Goal: Obtain resource: Download file/media

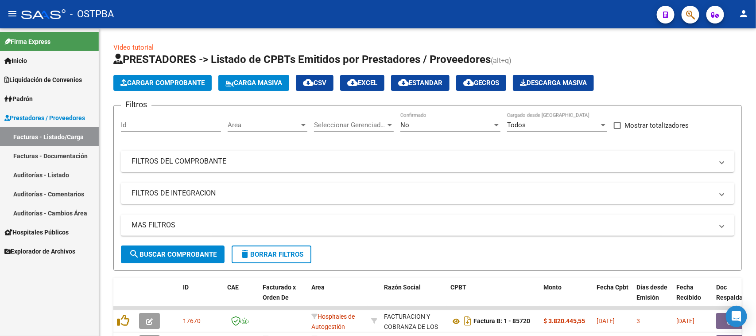
click at [67, 170] on link "Auditorías - Listado" at bounding box center [49, 174] width 99 height 19
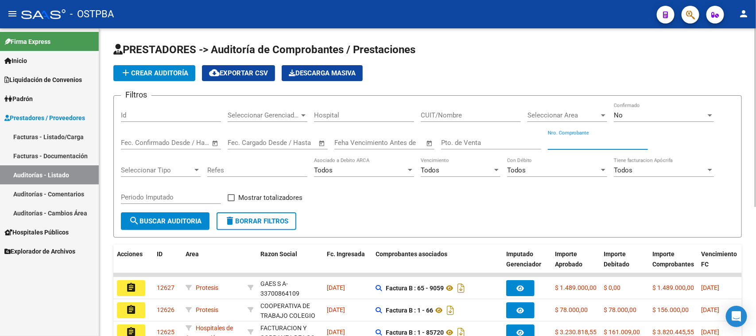
click at [573, 140] on input "Nro. Comprobante" at bounding box center [598, 143] width 100 height 8
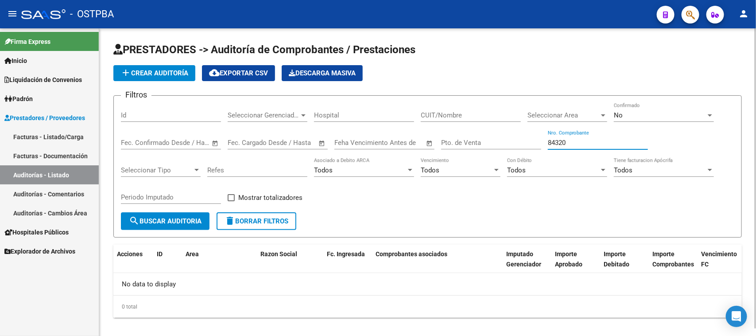
type input "84320"
click at [619, 116] on span "No" at bounding box center [618, 115] width 9 height 8
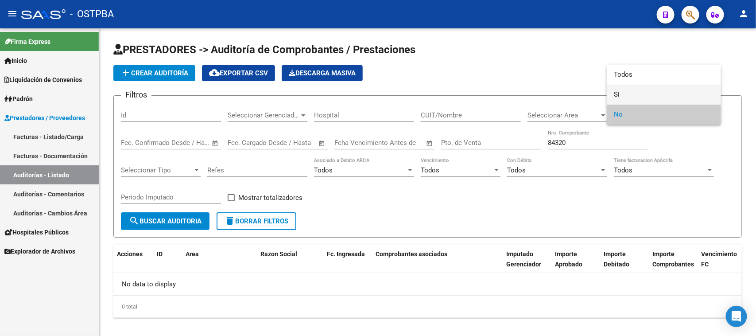
click at [614, 94] on span "Si" at bounding box center [664, 95] width 100 height 20
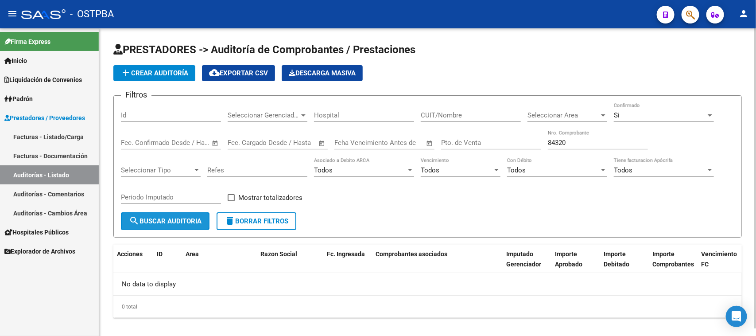
click at [191, 224] on button "search Buscar Auditoria" at bounding box center [165, 221] width 89 height 18
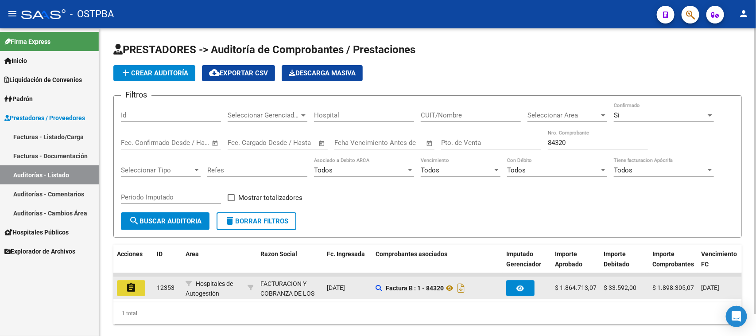
click at [134, 288] on mat-icon "assignment" at bounding box center [131, 287] width 11 height 11
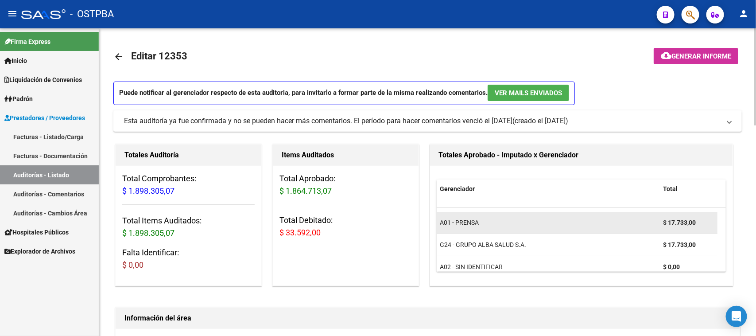
scroll to position [28, 0]
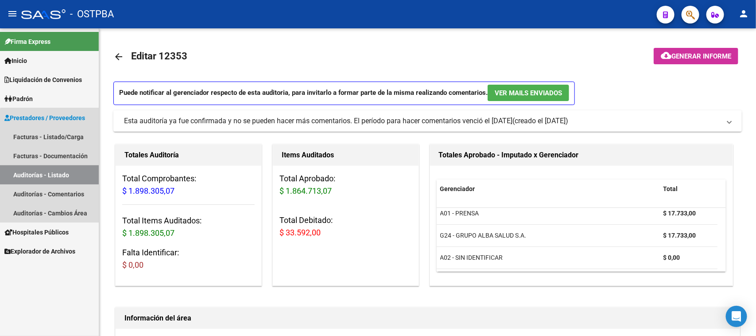
click at [63, 173] on link "Auditorías - Listado" at bounding box center [49, 174] width 99 height 19
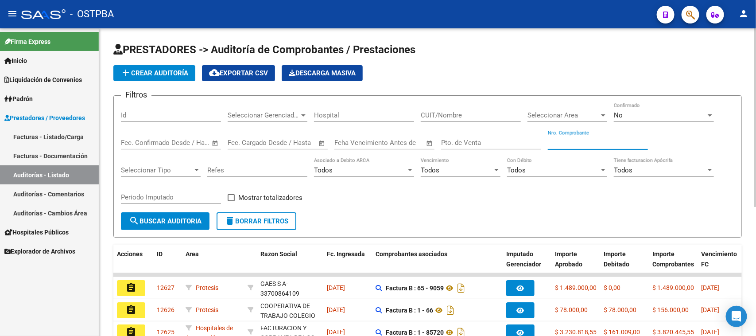
click at [574, 143] on input "Nro. Comprobante" at bounding box center [598, 143] width 100 height 8
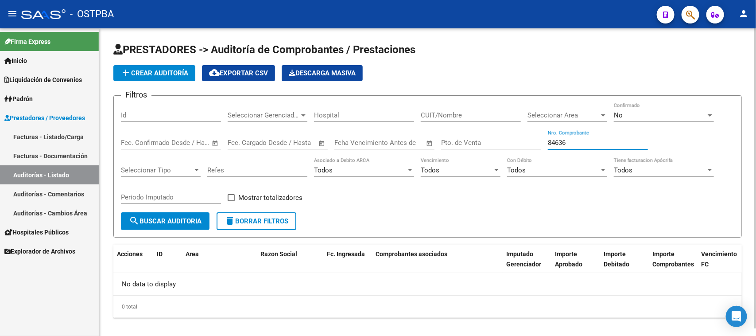
type input "84636"
click at [666, 115] on div "No" at bounding box center [660, 115] width 92 height 8
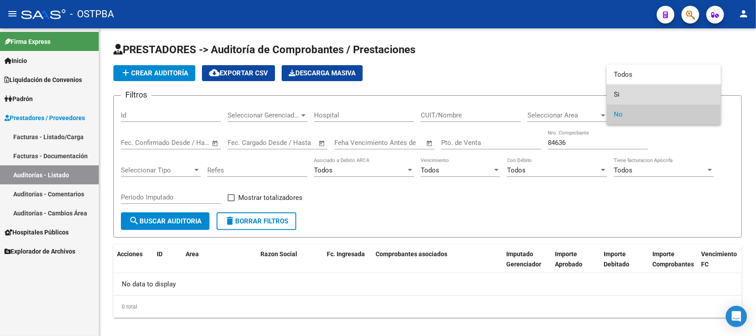
drag, startPoint x: 618, startPoint y: 93, endPoint x: 346, endPoint y: 186, distance: 287.4
click at [617, 93] on span "Si" at bounding box center [664, 95] width 100 height 20
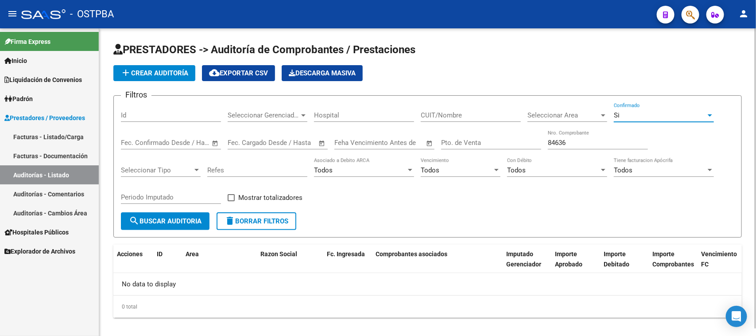
click at [152, 226] on button "search Buscar Auditoria" at bounding box center [165, 221] width 89 height 18
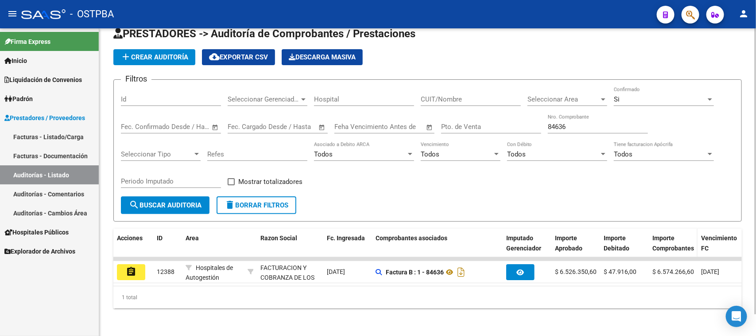
scroll to position [23, 0]
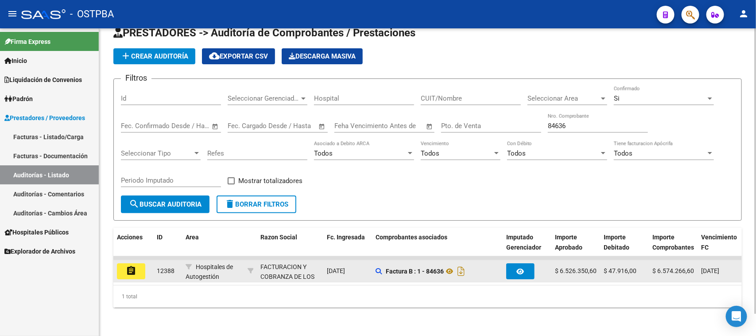
click at [137, 263] on button "assignment" at bounding box center [131, 271] width 28 height 16
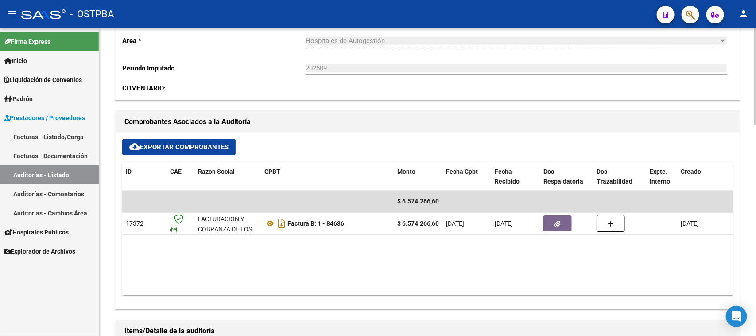
scroll to position [332, 0]
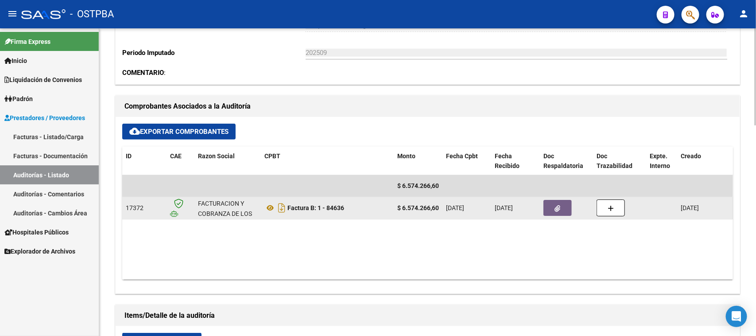
click at [560, 209] on button "button" at bounding box center [557, 208] width 28 height 16
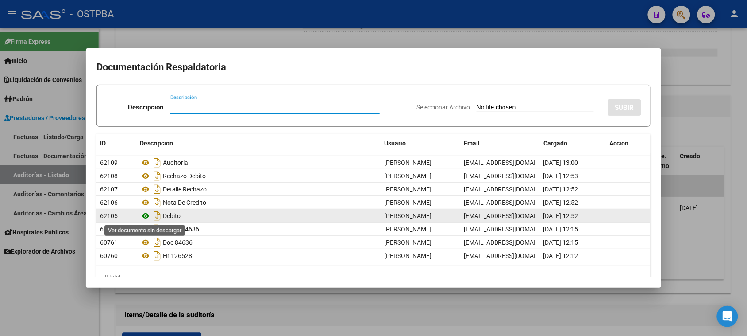
click at [144, 216] on icon at bounding box center [146, 215] width 12 height 11
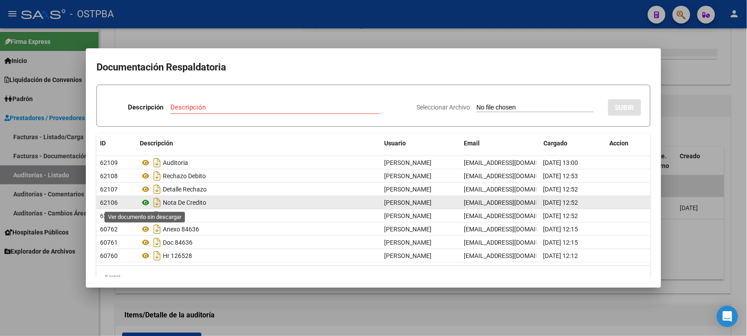
click at [147, 202] on icon at bounding box center [146, 202] width 12 height 11
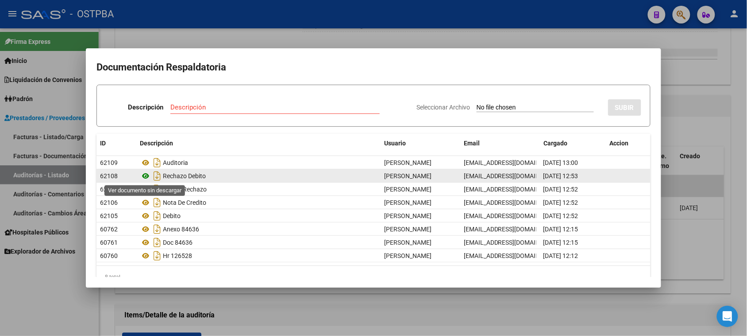
click at [145, 175] on icon at bounding box center [146, 175] width 12 height 11
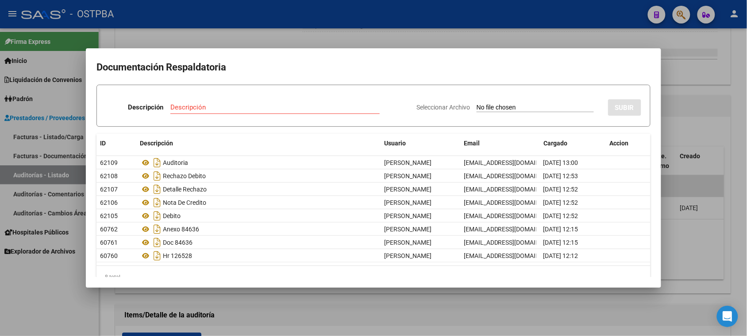
click at [284, 315] on div at bounding box center [373, 168] width 747 height 336
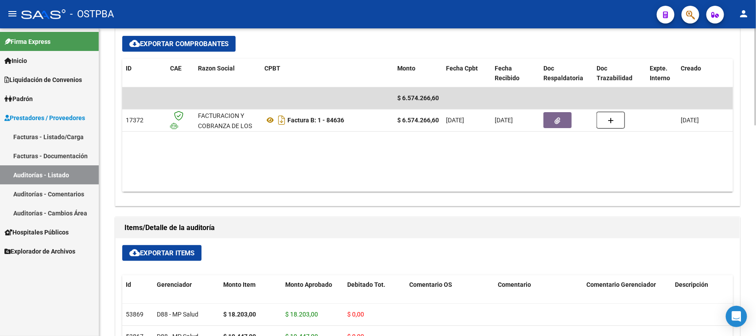
scroll to position [387, 0]
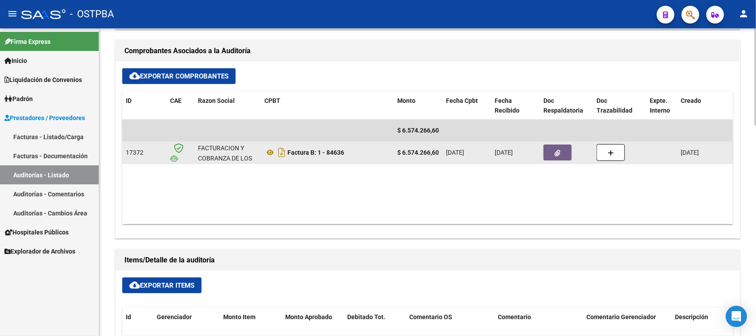
drag, startPoint x: 561, startPoint y: 147, endPoint x: 546, endPoint y: 151, distance: 16.1
click at [546, 151] on button "button" at bounding box center [557, 152] width 28 height 16
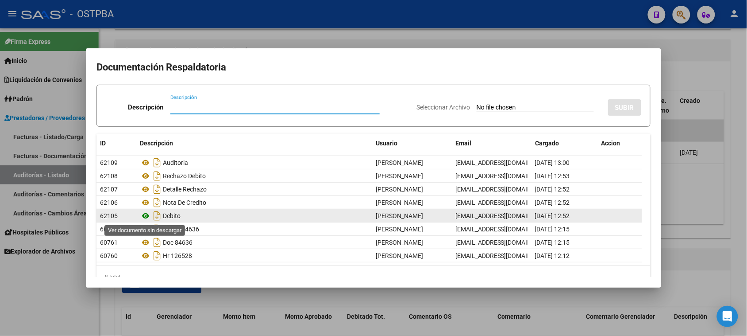
click at [144, 215] on icon at bounding box center [146, 215] width 12 height 11
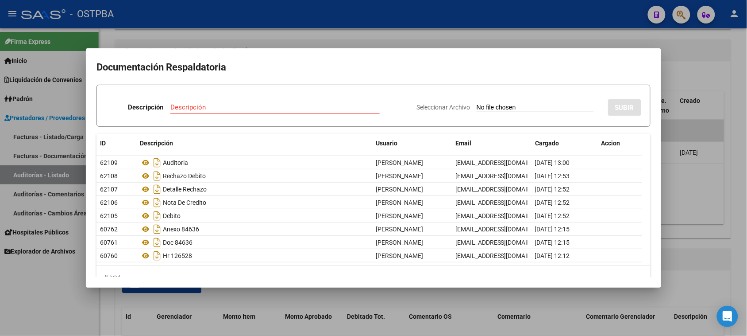
drag, startPoint x: 37, startPoint y: 289, endPoint x: 192, endPoint y: 257, distance: 158.2
click at [40, 288] on div at bounding box center [373, 168] width 747 height 336
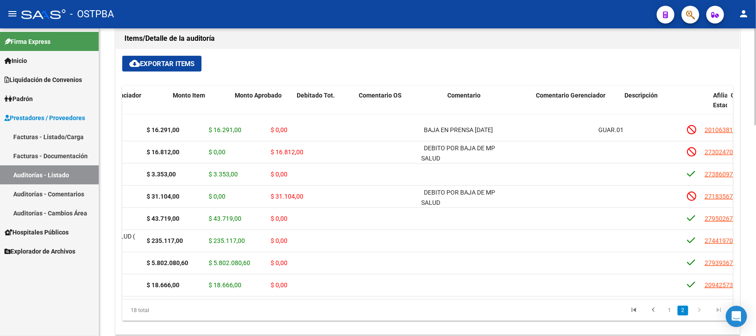
scroll to position [225, 0]
